Goal: Task Accomplishment & Management: Manage account settings

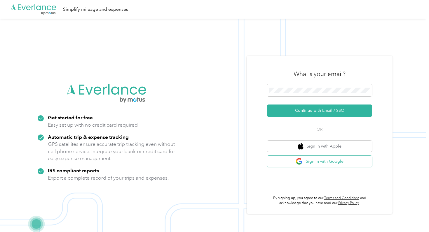
click at [327, 163] on button "Sign in with Google" at bounding box center [319, 161] width 105 height 11
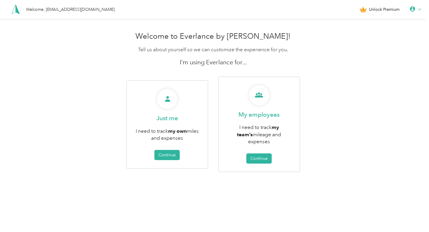
click at [414, 8] on icon at bounding box center [412, 9] width 6 height 6
click at [379, 45] on div "Logout" at bounding box center [395, 45] width 65 height 12
